Goal: Task Accomplishment & Management: Manage account settings

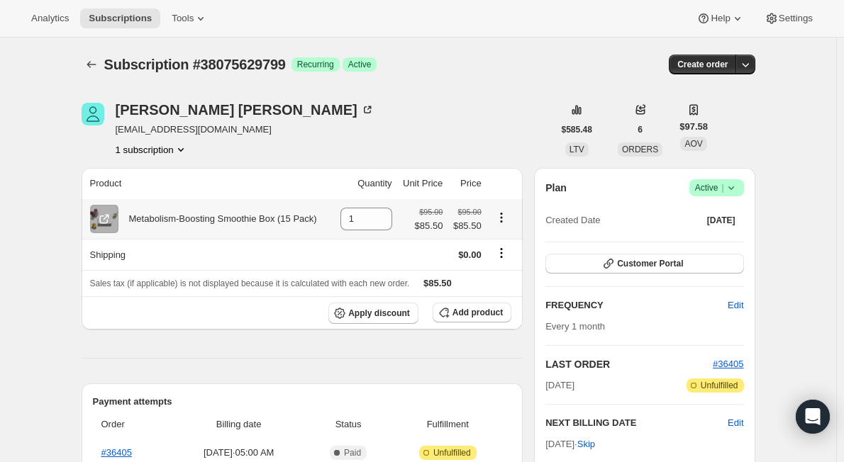
click at [505, 217] on icon "Product actions" at bounding box center [501, 218] width 14 height 14
click at [493, 242] on span "Swap variant" at bounding box center [505, 245] width 53 height 11
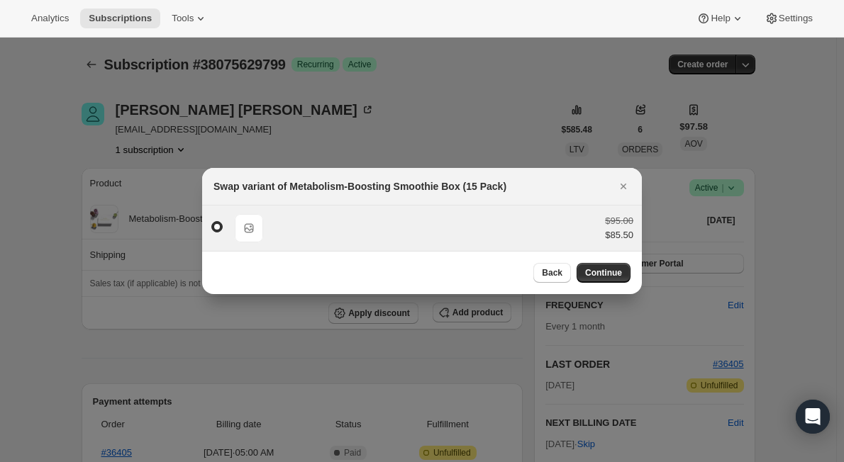
click at [251, 223] on span "Default Title" at bounding box center [249, 228] width 28 height 28
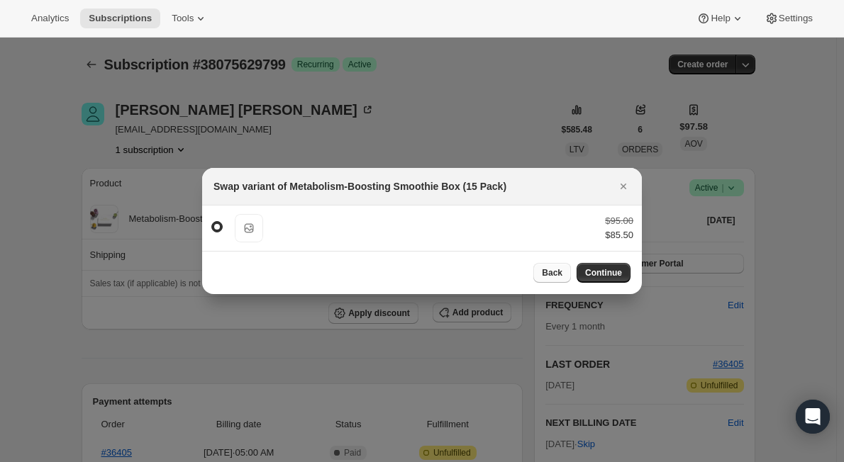
click at [558, 273] on span "Back" at bounding box center [552, 272] width 21 height 11
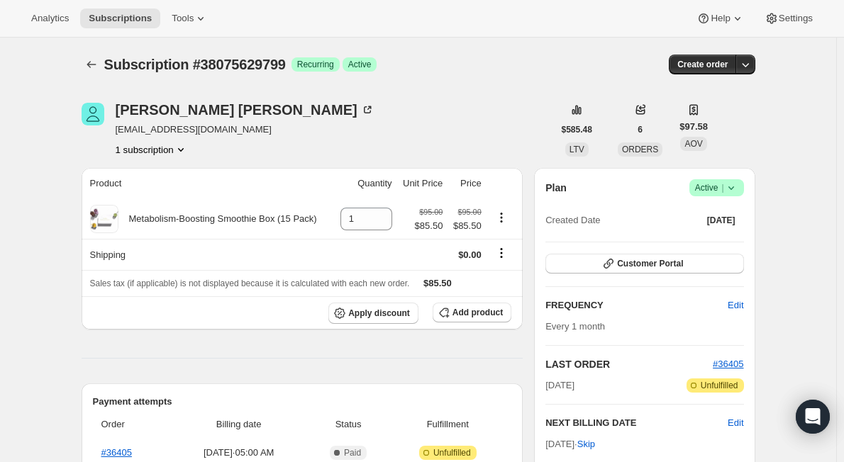
click at [738, 185] on icon at bounding box center [731, 188] width 14 height 14
click at [717, 214] on span "Pause subscription" at bounding box center [720, 216] width 78 height 11
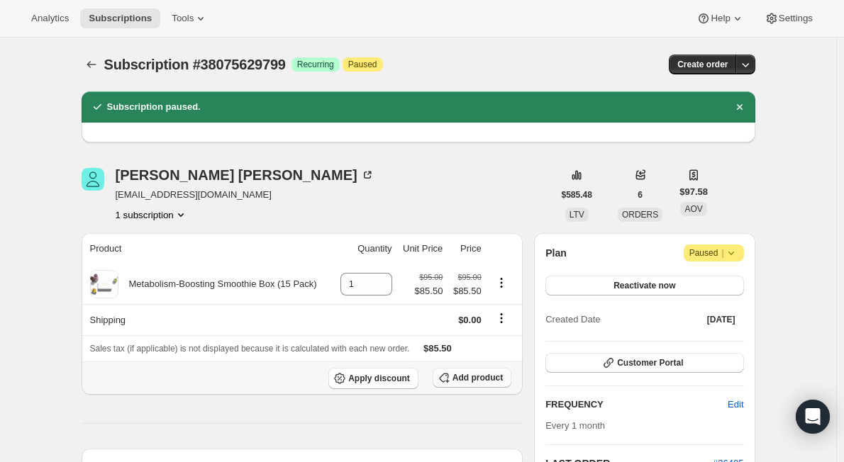
click at [483, 380] on span "Add product" at bounding box center [478, 377] width 50 height 11
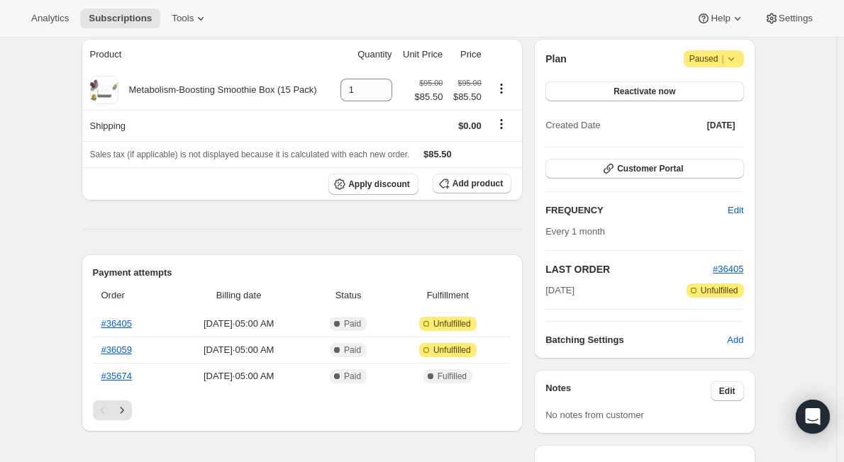
scroll to position [284, 0]
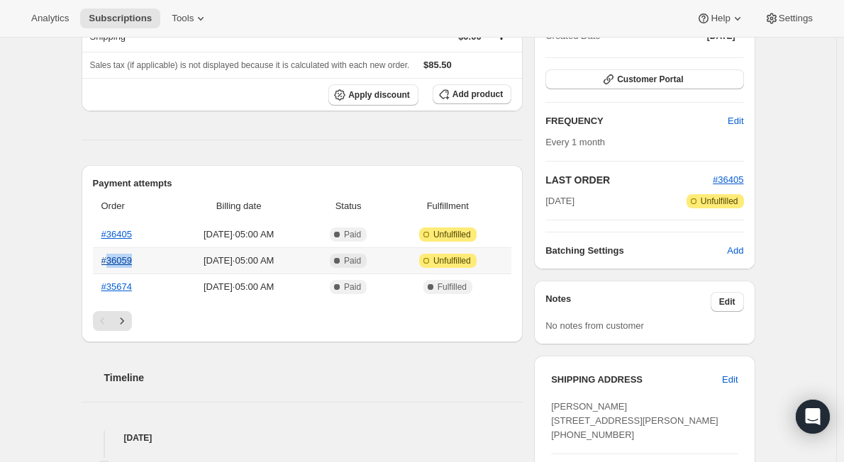
drag, startPoint x: 145, startPoint y: 261, endPoint x: 111, endPoint y: 265, distance: 34.2
click at [111, 265] on th "#36059" at bounding box center [131, 261] width 77 height 26
copy link "36059"
